Goal: Information Seeking & Learning: Learn about a topic

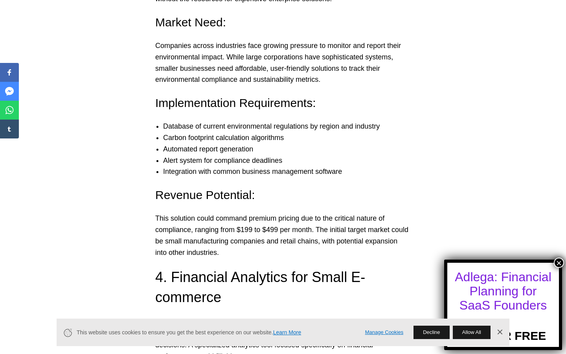
scroll to position [1781, 0]
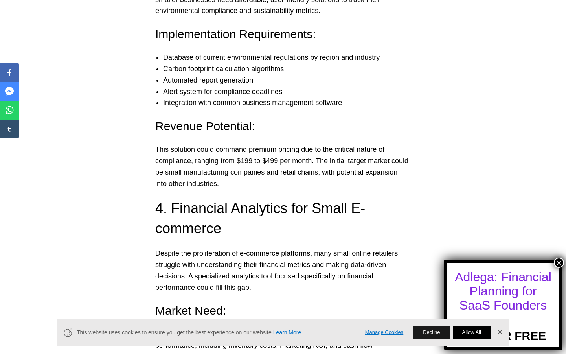
click at [473, 333] on button "Allow All" at bounding box center [472, 331] width 38 height 13
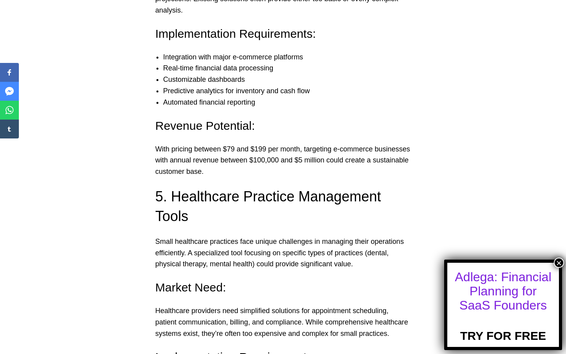
scroll to position [2163, 0]
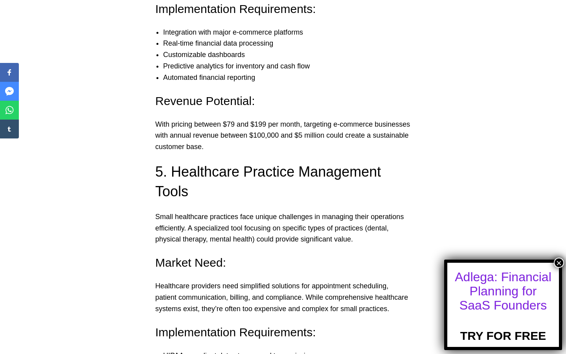
click at [558, 262] on button "×" at bounding box center [558, 262] width 10 height 10
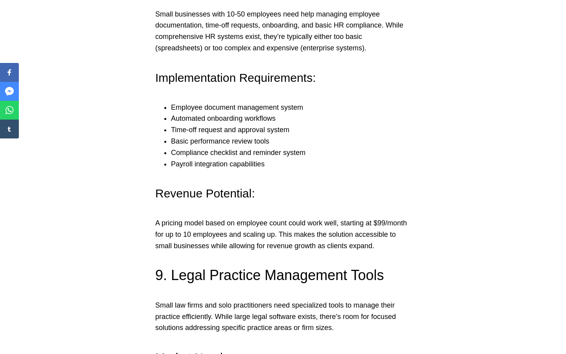
scroll to position [3402, 0]
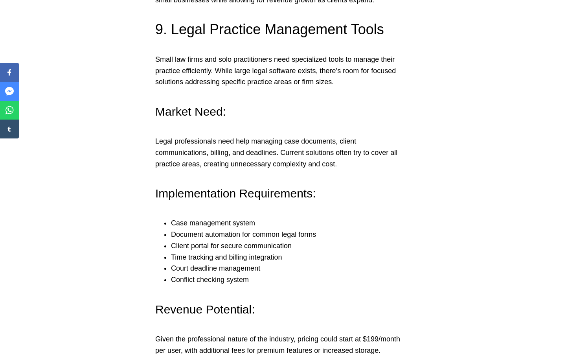
scroll to position [3627, 0]
